Goal: Book appointment/travel/reservation

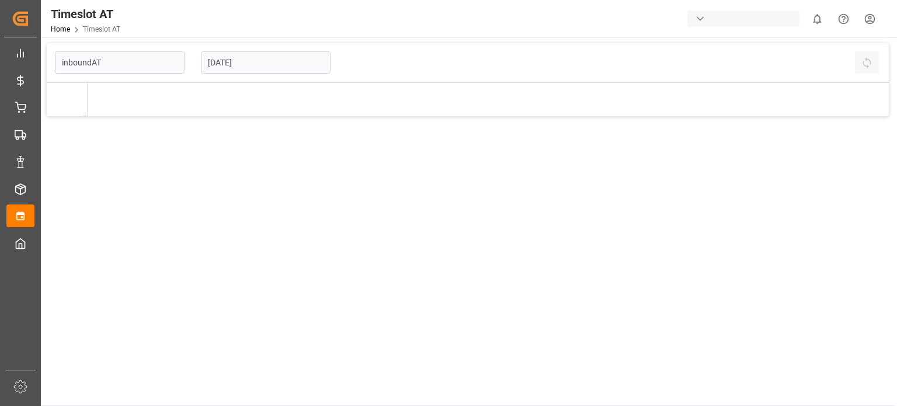
type input "Inbound AT"
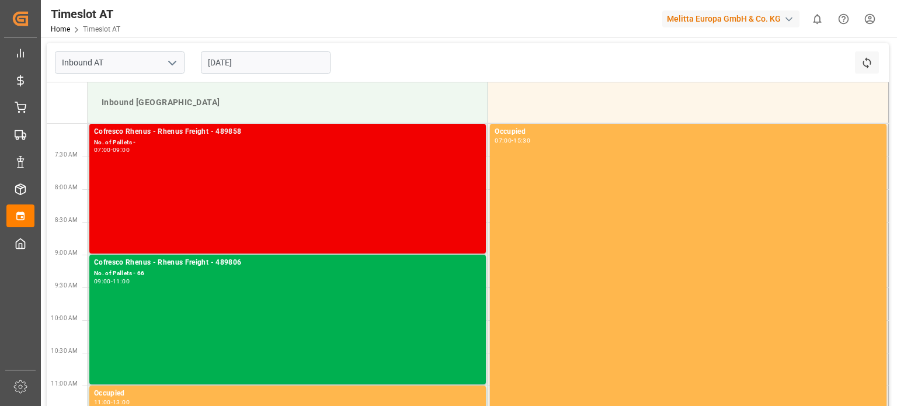
click at [224, 207] on div "Cofresco Rhenus - Rhenus Freight - 489858 No. of Pallets - 07:00 - 09:00" at bounding box center [287, 188] width 387 height 125
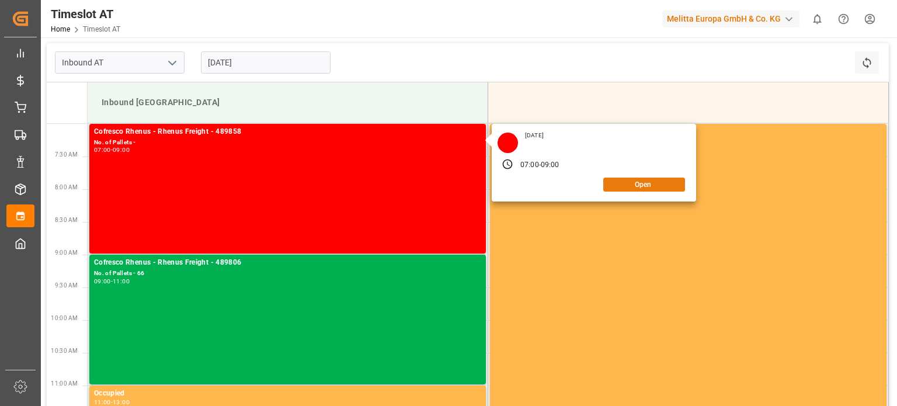
click at [647, 186] on button "Open" at bounding box center [645, 185] width 82 height 14
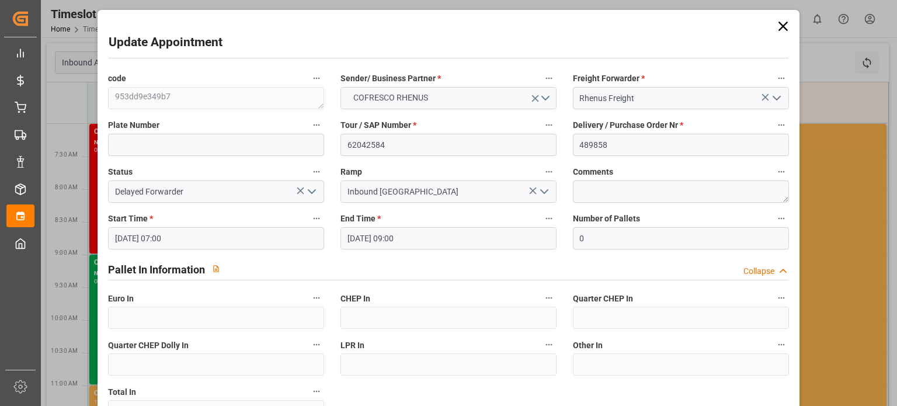
click at [782, 30] on icon at bounding box center [783, 26] width 16 height 16
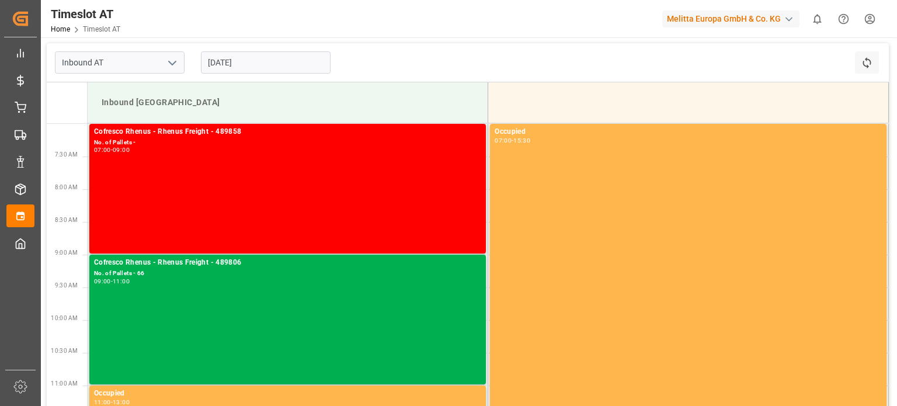
click at [262, 62] on input "[DATE]" at bounding box center [266, 62] width 130 height 22
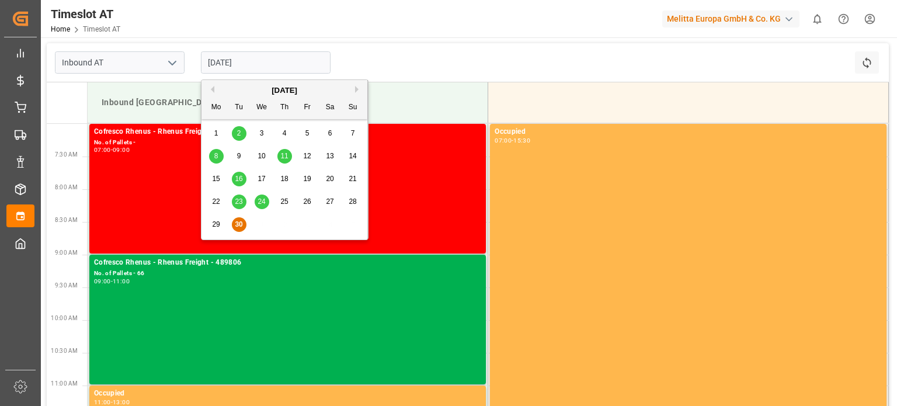
click at [354, 88] on div "[DATE]" at bounding box center [285, 91] width 166 height 12
click at [360, 88] on button "Next Month" at bounding box center [358, 89] width 7 height 7
click at [265, 130] on div "1" at bounding box center [262, 134] width 15 height 14
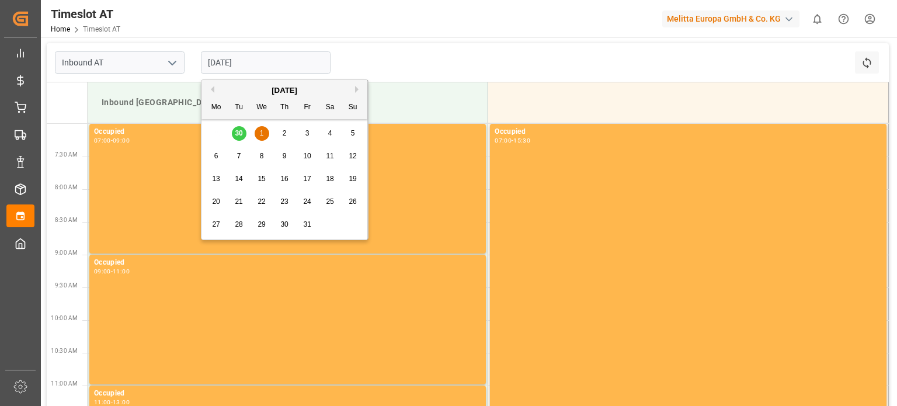
click at [285, 66] on input "[DATE]" at bounding box center [266, 62] width 130 height 22
click at [233, 129] on div "29 30 1 2 3 4 5" at bounding box center [284, 133] width 159 height 23
click at [238, 130] on div "29 30 1 2 3 4 5" at bounding box center [284, 133] width 159 height 23
drag, startPoint x: 238, startPoint y: 134, endPoint x: 241, endPoint y: 140, distance: 6.3
click at [239, 135] on div "29 30 1 2 3 4 5" at bounding box center [284, 133] width 159 height 23
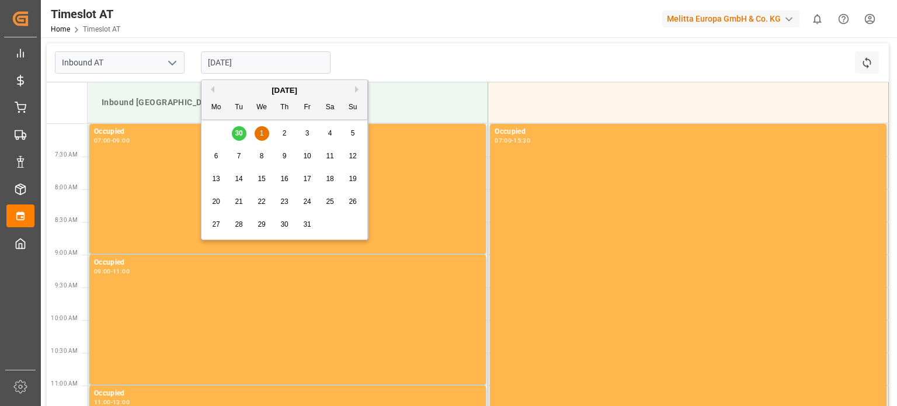
click at [241, 139] on div "29 30 1 2 3 4 5" at bounding box center [284, 133] width 159 height 23
click at [243, 137] on div "29 30 1 2 3 4 5" at bounding box center [284, 133] width 159 height 23
click at [235, 130] on div "29 30 1 2 3 4 5" at bounding box center [284, 133] width 159 height 23
click at [216, 92] on div "[DATE]" at bounding box center [285, 91] width 166 height 12
click at [211, 89] on button "Previous Month" at bounding box center [210, 89] width 7 height 7
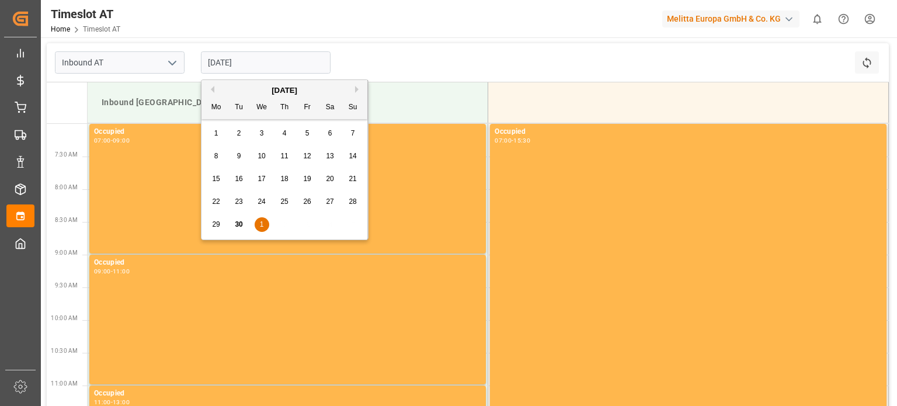
click at [358, 84] on div "[DATE] Mo Tu We Th Fr Sa Su" at bounding box center [285, 99] width 166 height 39
click at [355, 84] on div "[DATE] Mo Tu We Th Fr Sa Su" at bounding box center [285, 99] width 166 height 39
click at [356, 88] on button "Next Month" at bounding box center [358, 89] width 7 height 7
click at [240, 134] on div "29 30 1 2 3 4 5" at bounding box center [284, 133] width 159 height 23
click at [242, 137] on div "29 30 1 2 3 4 5" at bounding box center [284, 133] width 159 height 23
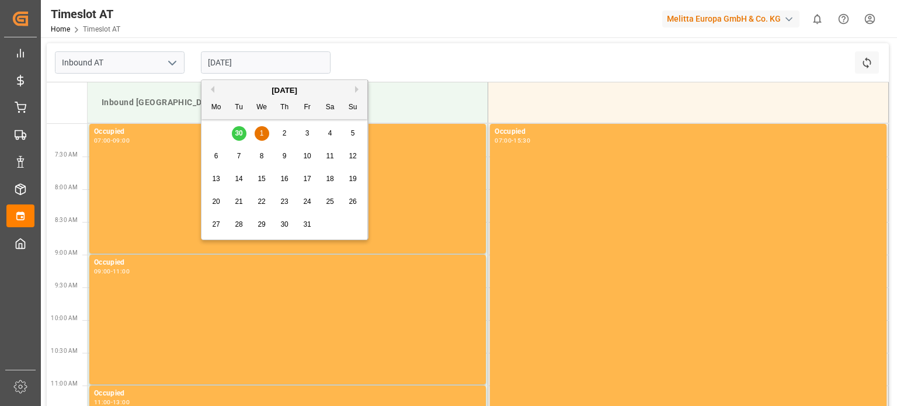
click at [240, 135] on div "29 30 1 2 3 4 5" at bounding box center [284, 133] width 159 height 23
click at [231, 69] on input "[DATE]" at bounding box center [266, 62] width 130 height 22
click at [210, 85] on div "[DATE]" at bounding box center [285, 91] width 166 height 12
click at [214, 93] on div "[DATE]" at bounding box center [285, 91] width 166 height 12
click at [211, 90] on button "Previous Month" at bounding box center [210, 89] width 7 height 7
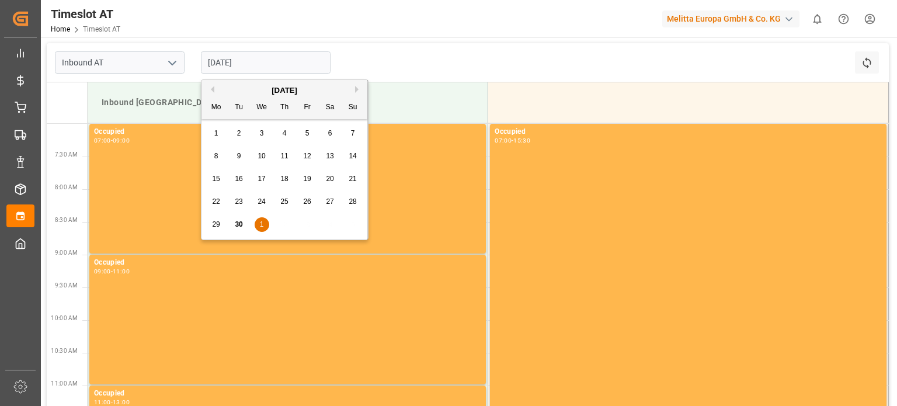
click at [239, 226] on span "30" at bounding box center [239, 224] width 8 height 8
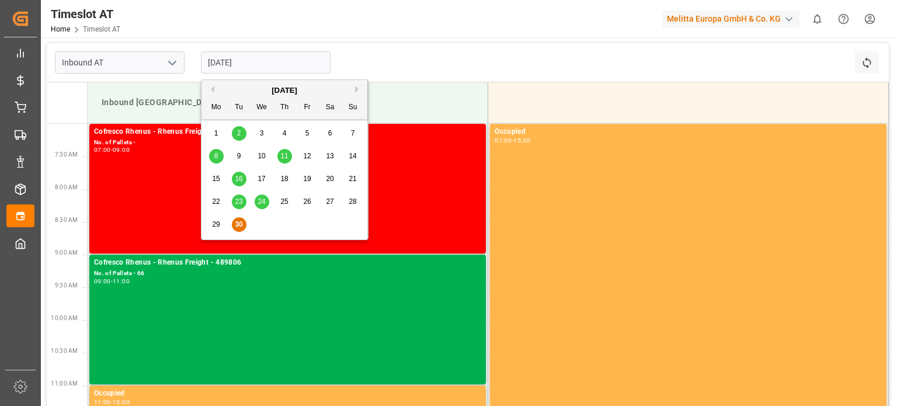
click at [243, 67] on input "[DATE]" at bounding box center [266, 62] width 130 height 22
click at [359, 91] on button "Next Month" at bounding box center [358, 89] width 7 height 7
click at [213, 92] on button "Previous Month" at bounding box center [210, 89] width 7 height 7
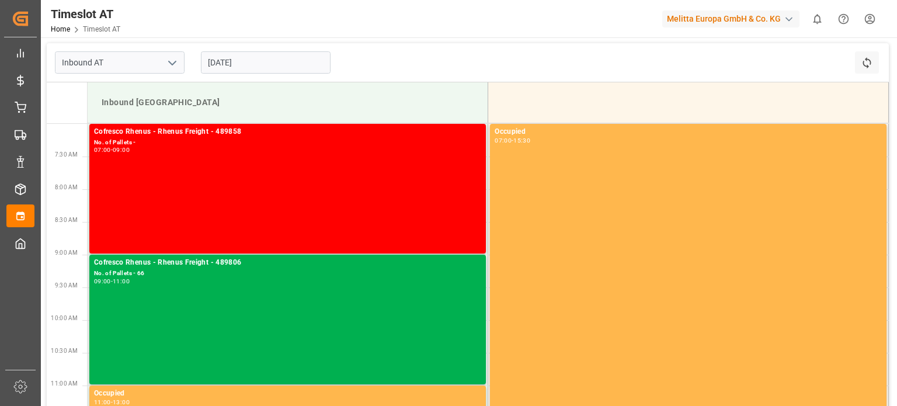
click at [446, 15] on div "Timeslot AT Home Timeslot AT Melitta Europa GmbH & Co. KG 0 Notifications Only …" at bounding box center [465, 18] width 865 height 37
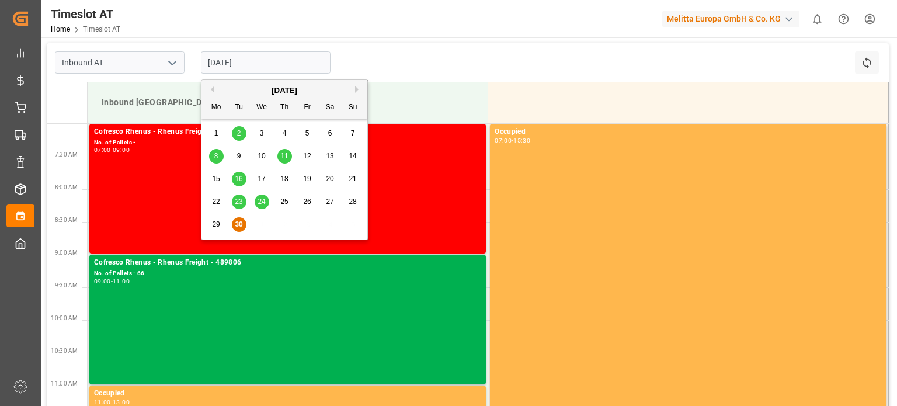
click at [271, 58] on input "[DATE]" at bounding box center [266, 62] width 130 height 22
click at [358, 95] on div "[DATE]" at bounding box center [285, 91] width 166 height 12
click at [358, 91] on button "Next Month" at bounding box center [358, 89] width 7 height 7
click at [262, 131] on span "1" at bounding box center [262, 133] width 4 height 8
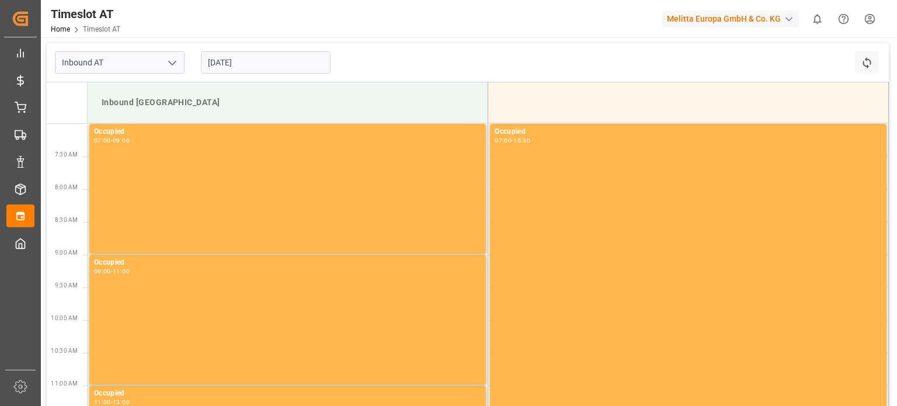
click at [270, 67] on input "[DATE]" at bounding box center [266, 62] width 130 height 22
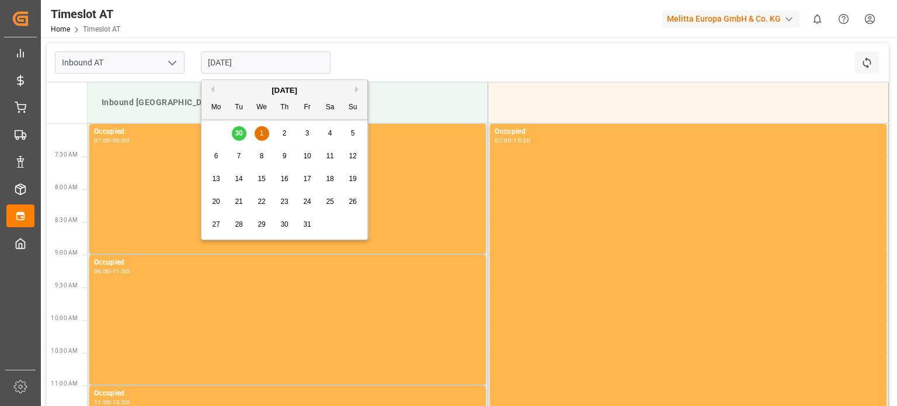
click at [213, 92] on button "Previous Month" at bounding box center [210, 89] width 7 height 7
click at [243, 223] on div "30" at bounding box center [239, 225] width 15 height 14
type input "[DATE]"
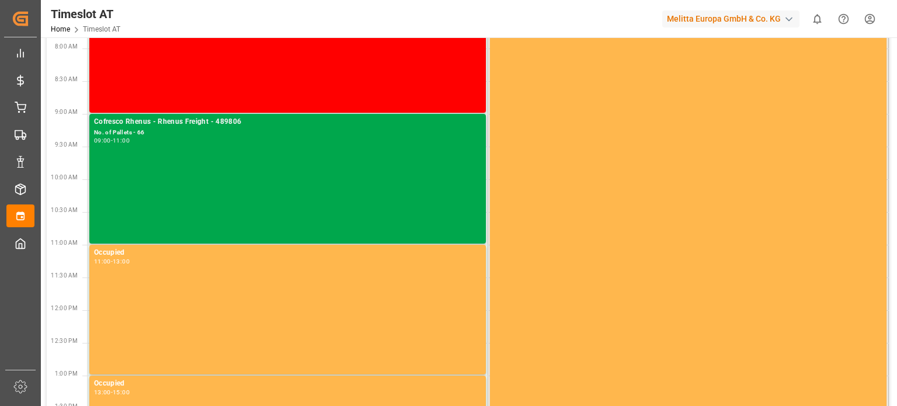
scroll to position [58, 0]
